Goal: Information Seeking & Learning: Find specific fact

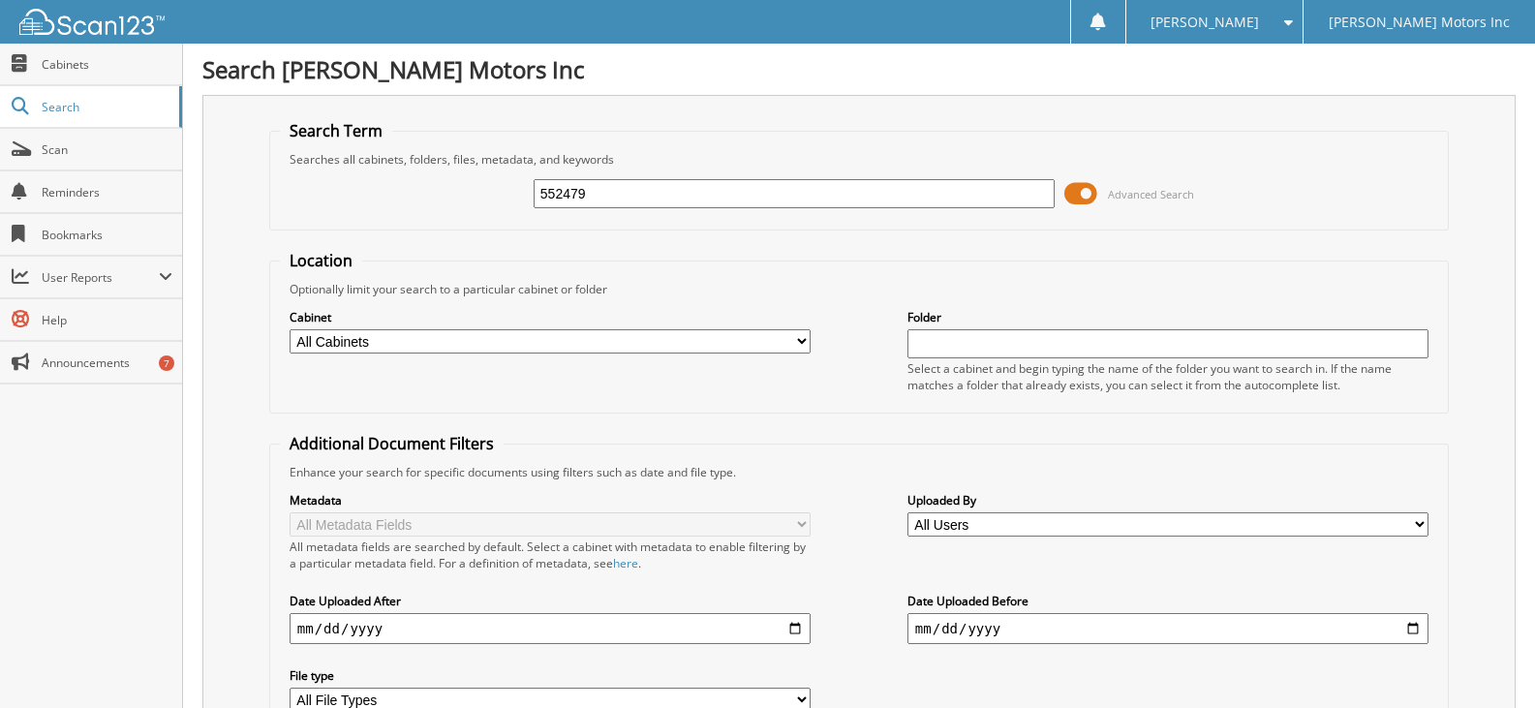
type input "552479"
click at [1060, 185] on div "552479 Advanced Search" at bounding box center [859, 194] width 1159 height 52
click at [1074, 190] on span at bounding box center [1081, 193] width 33 height 29
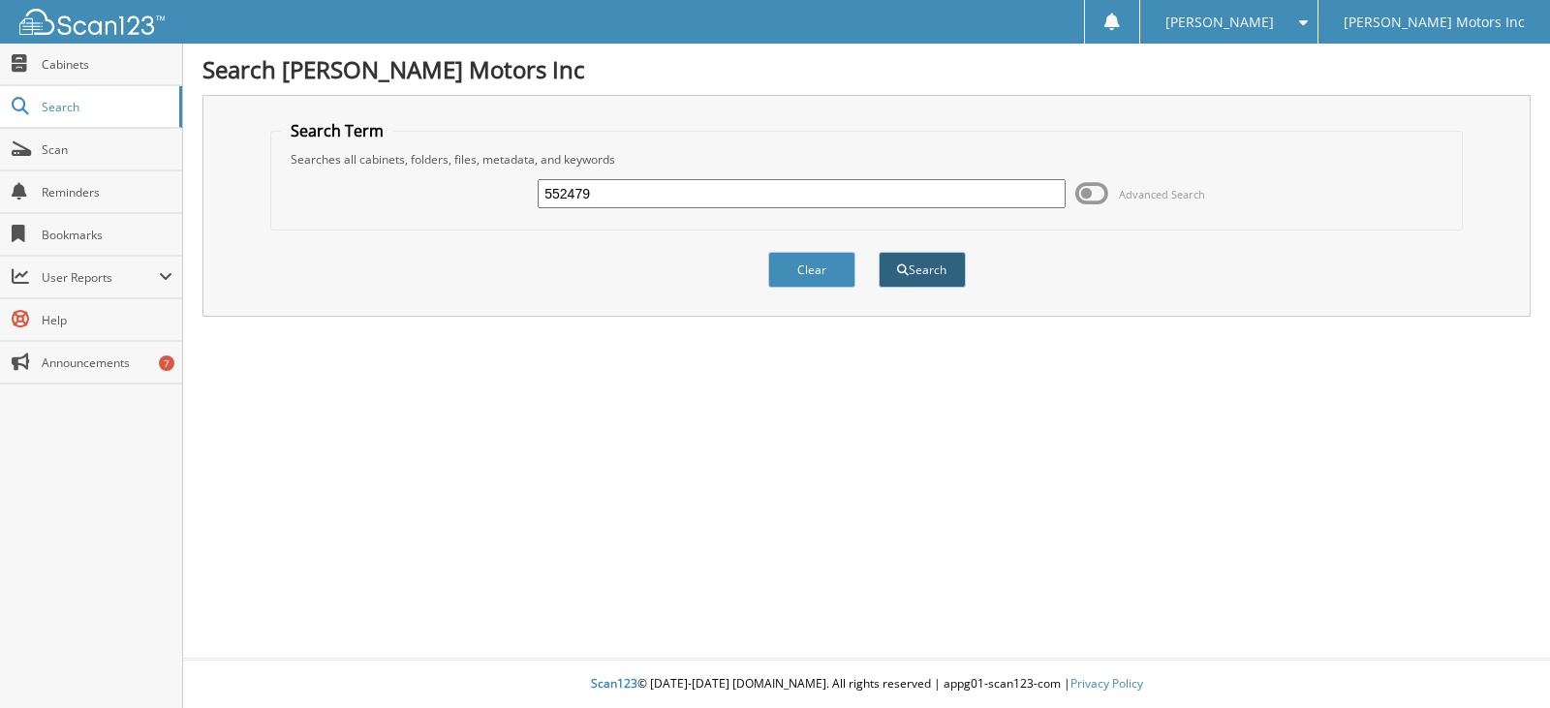
click at [929, 287] on button "Search" at bounding box center [922, 270] width 87 height 36
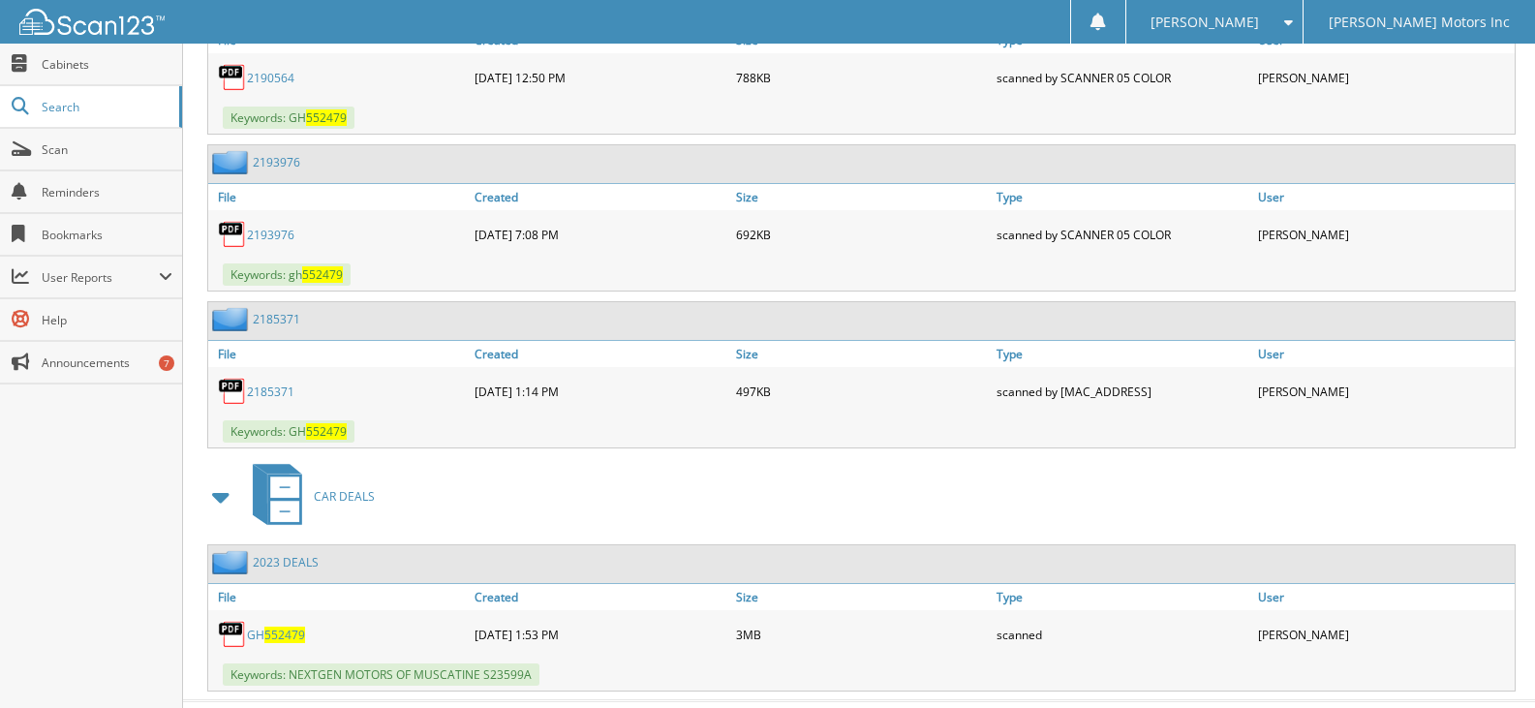
scroll to position [1981, 0]
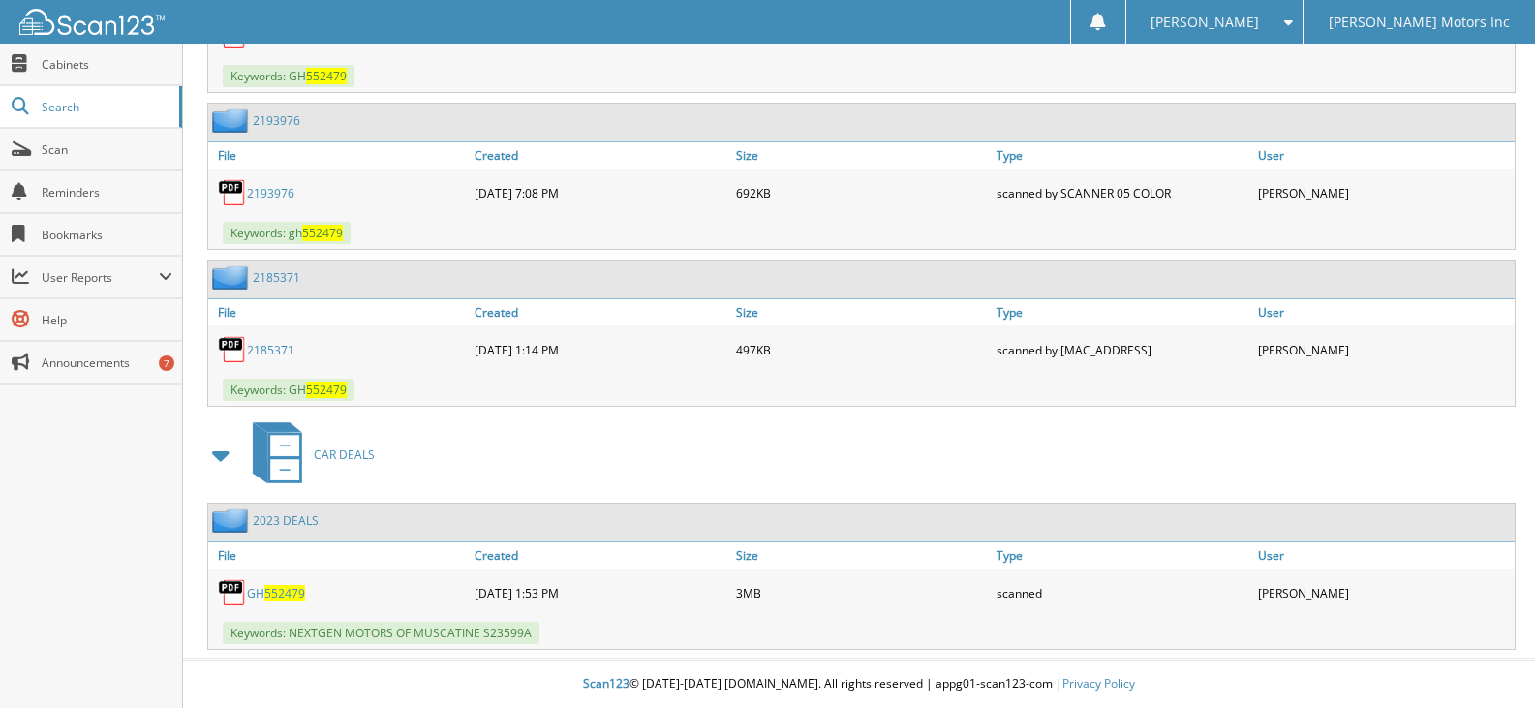
click at [284, 598] on span "552479" at bounding box center [284, 593] width 41 height 16
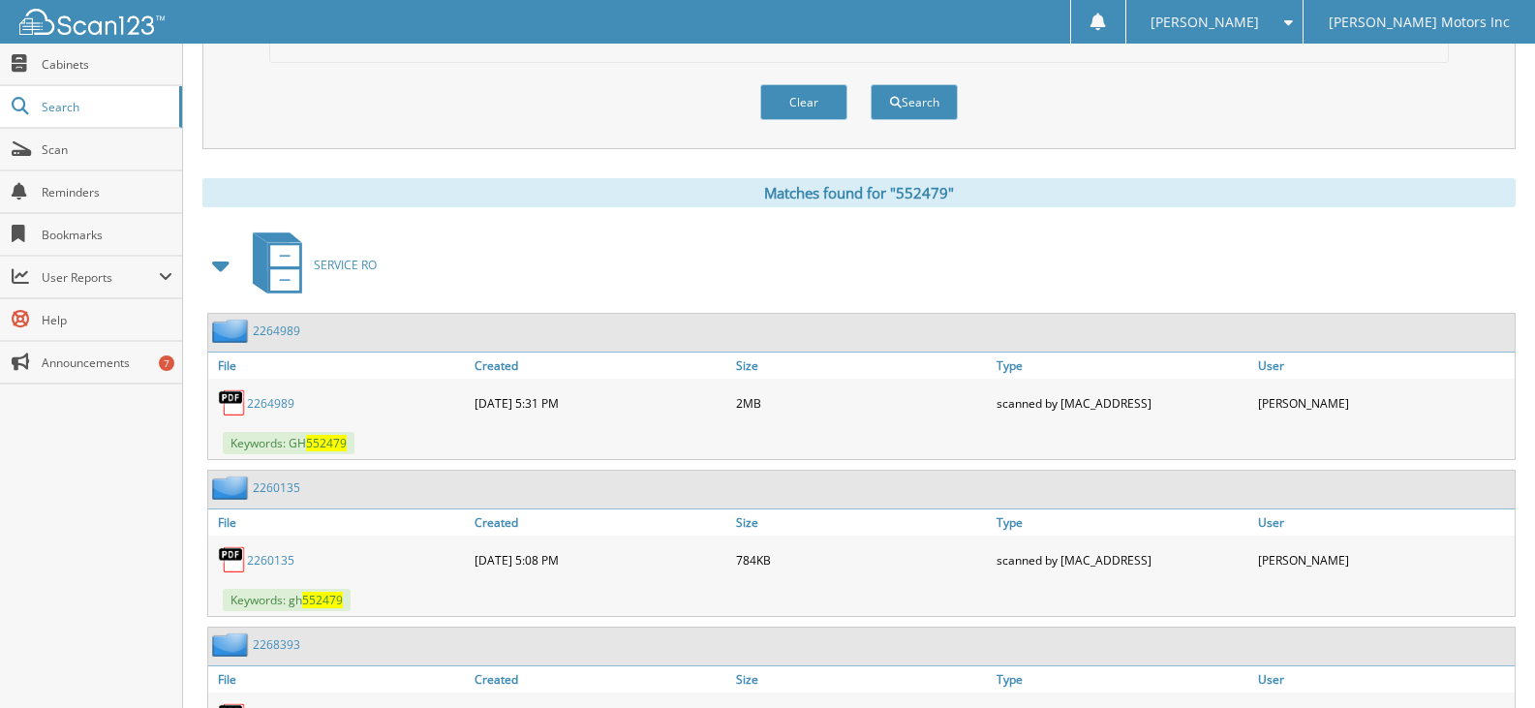
scroll to position [237, 0]
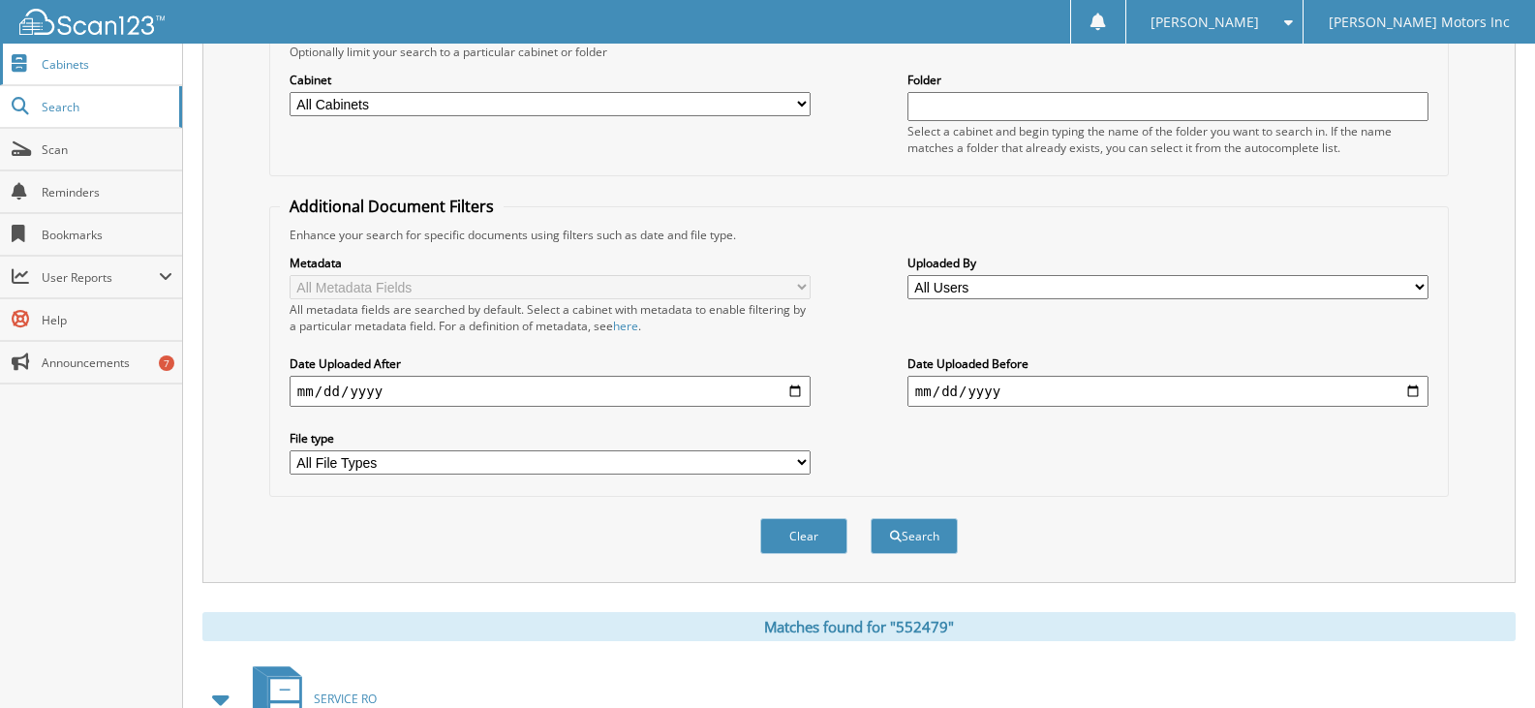
click at [73, 60] on span "Cabinets" at bounding box center [107, 64] width 131 height 16
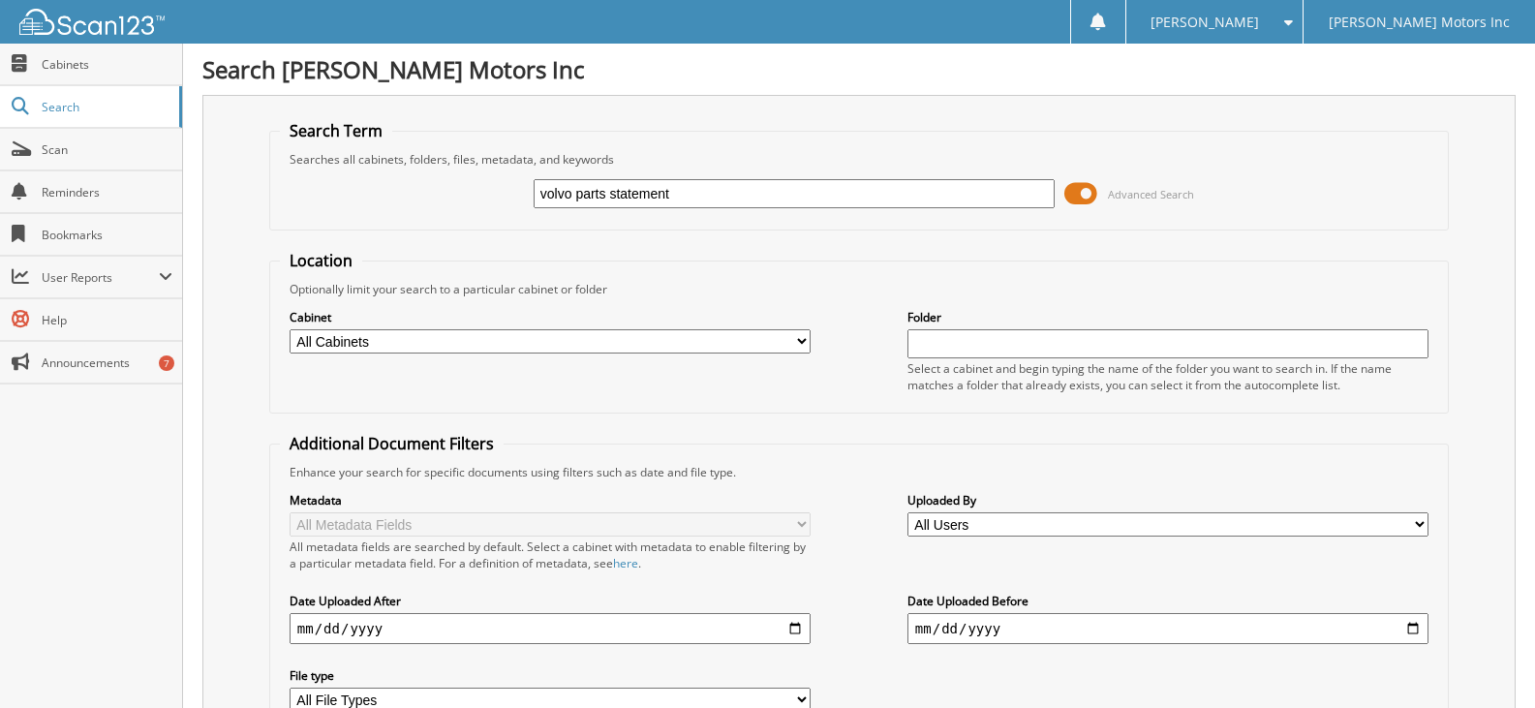
type input "volvo parts statement"
click at [50, 66] on span "Cabinets" at bounding box center [107, 64] width 131 height 16
